Goal: Check status: Check status

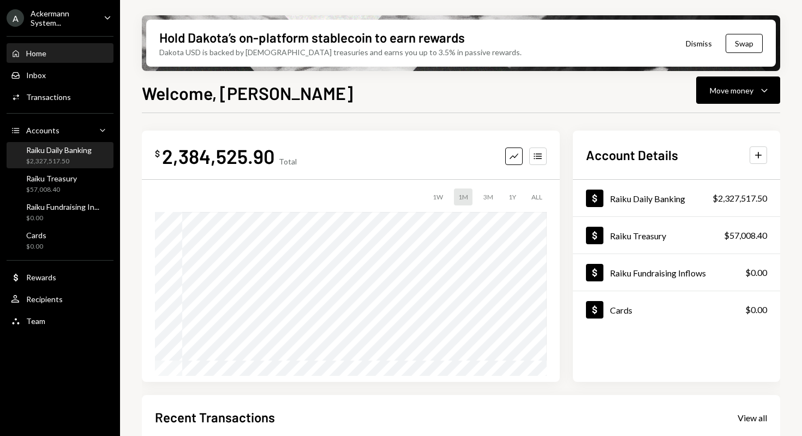
click at [62, 156] on div "Raiku Daily Banking $2,327,517.50" at bounding box center [59, 155] width 66 height 21
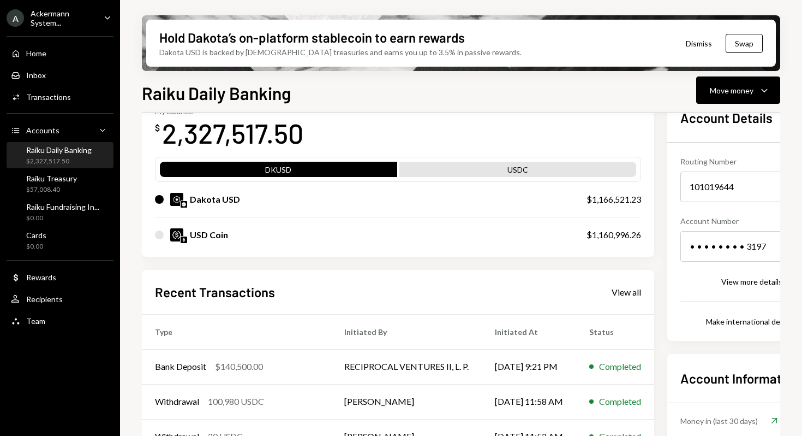
scroll to position [20, 0]
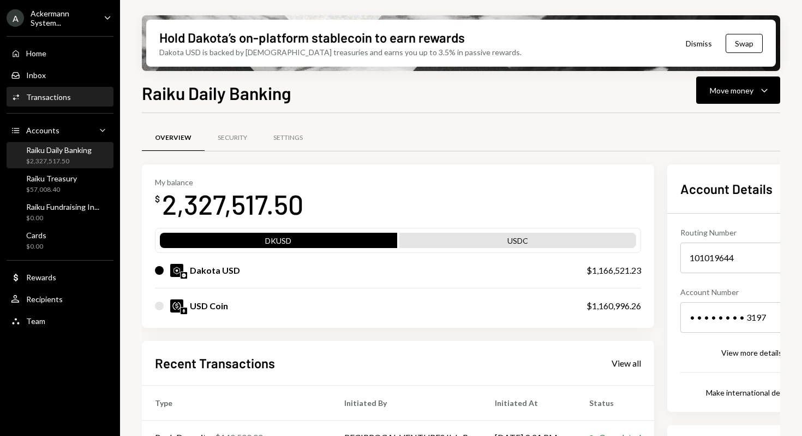
click at [63, 94] on div "Transactions" at bounding box center [48, 96] width 45 height 9
